Goal: Entertainment & Leisure: Consume media (video, audio)

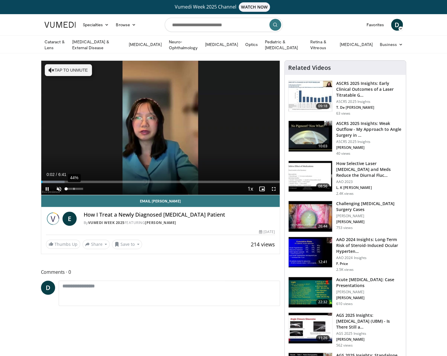
click at [72, 188] on div "44%" at bounding box center [74, 189] width 17 height 2
click at [70, 189] on div "23%" at bounding box center [74, 189] width 21 height 12
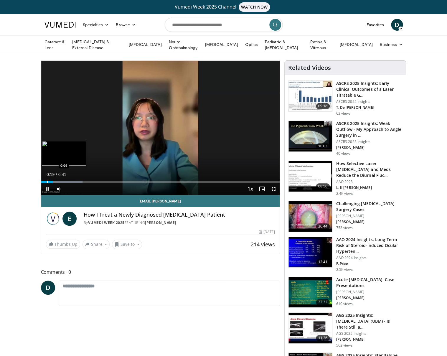
click at [47, 180] on div "0:19" at bounding box center [47, 181] width 12 height 2
click at [45, 181] on div "Progress Bar" at bounding box center [45, 181] width 1 height 2
click at [47, 188] on span "Video Player" at bounding box center [47, 189] width 12 height 12
click at [47, 187] on span "Video Player" at bounding box center [47, 189] width 12 height 12
click at [49, 188] on span "Video Player" at bounding box center [47, 189] width 12 height 12
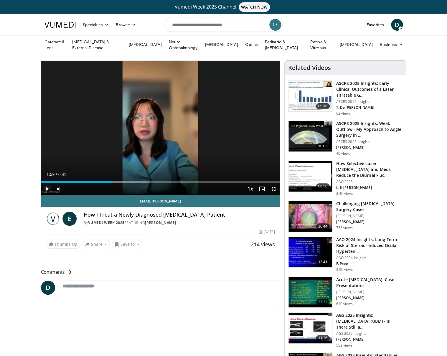
click at [47, 188] on span "Video Player" at bounding box center [47, 189] width 12 height 12
